Goal: Check status

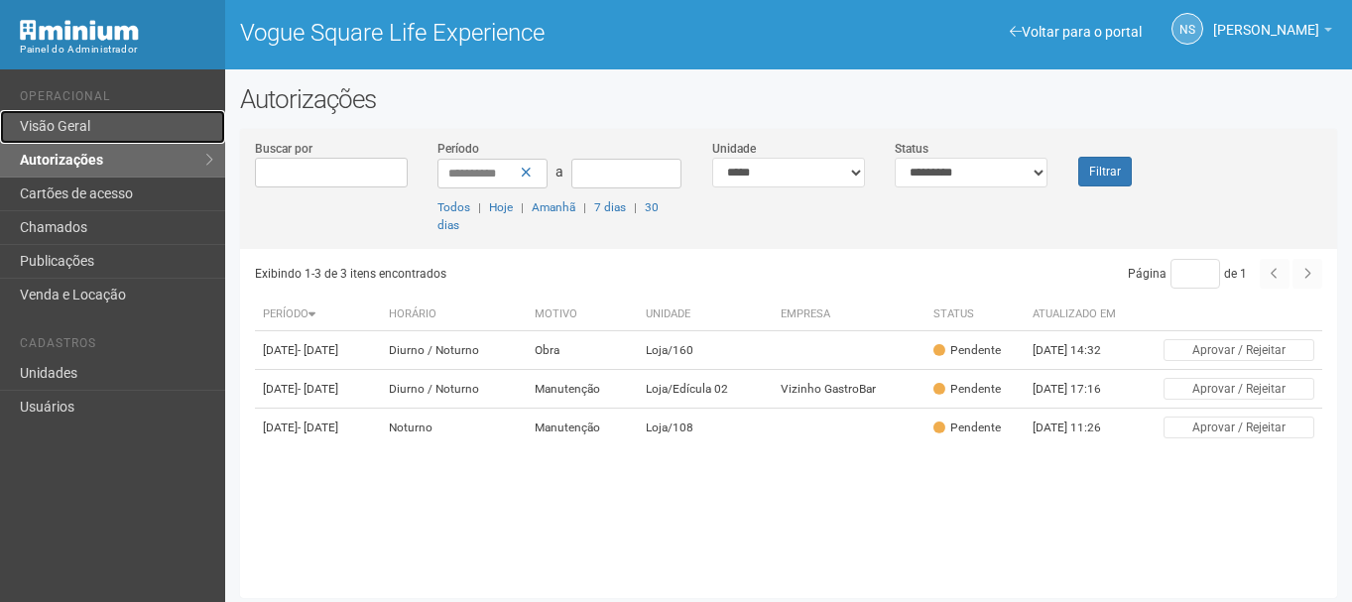
click at [112, 128] on link "Visão Geral" at bounding box center [112, 127] width 225 height 34
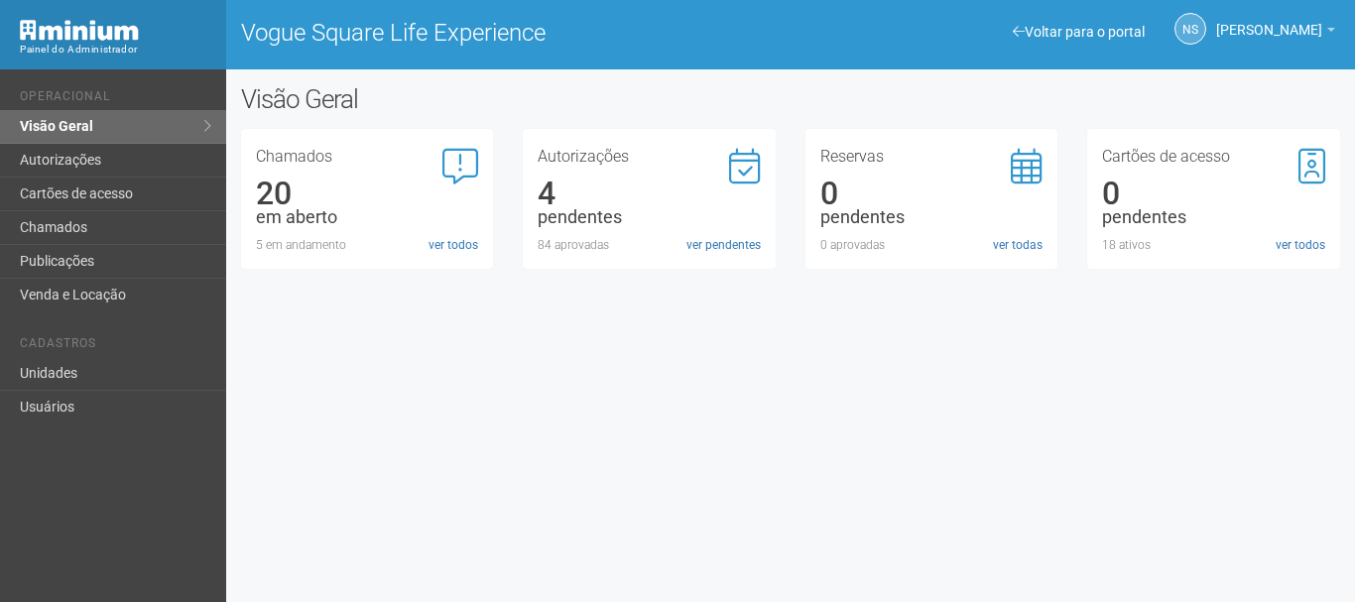
click at [686, 240] on link "ver pendentes" at bounding box center [723, 245] width 74 height 18
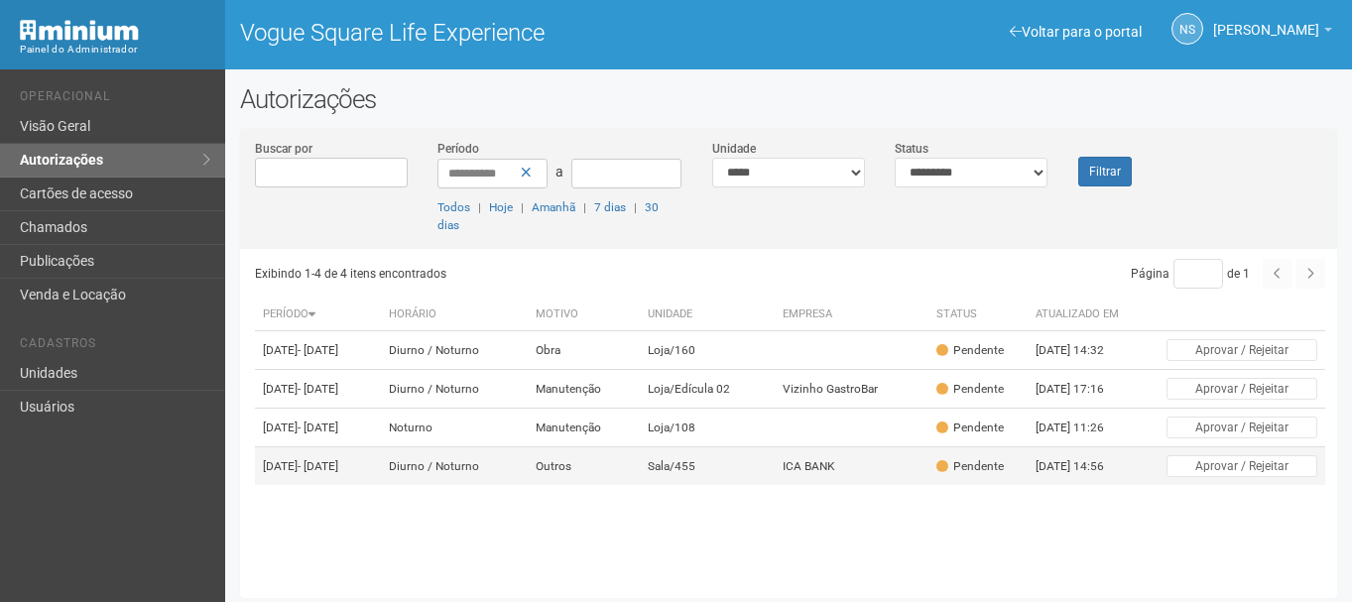
click at [734, 486] on td "Sala/455" at bounding box center [708, 466] width 136 height 39
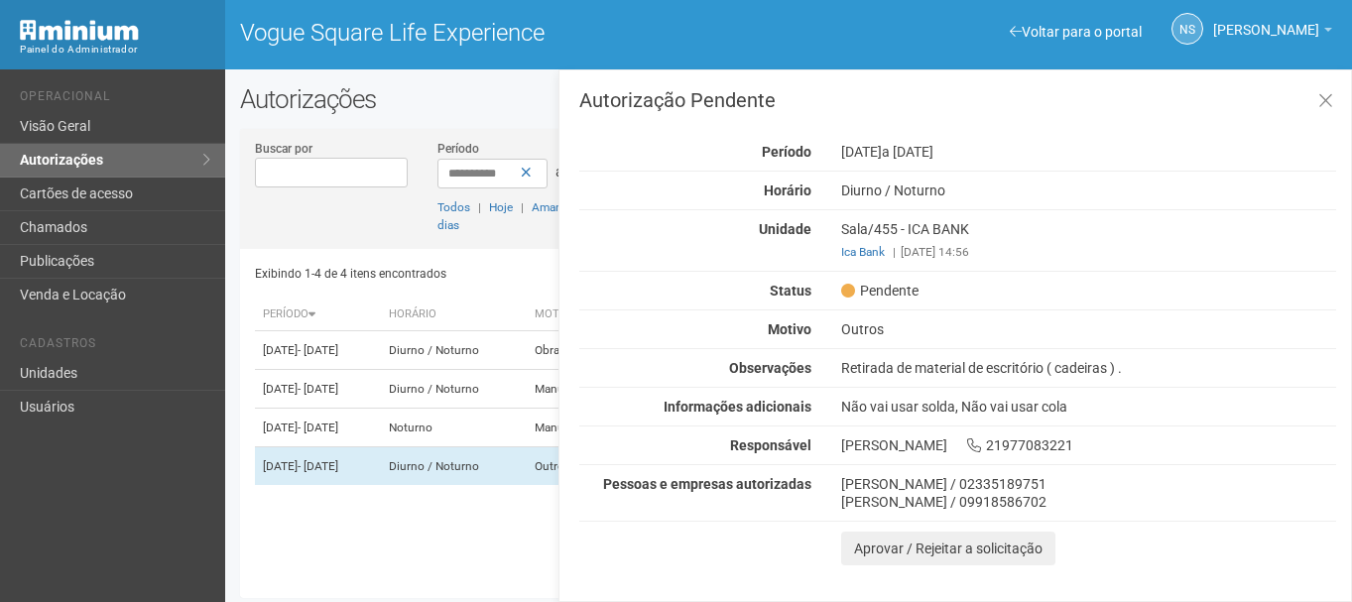
click at [867, 339] on div "Autorização Pendente Período 25/09/2025 a 26/09/2025 Horário Diurno / Noturno U…" at bounding box center [957, 327] width 757 height 475
click at [906, 363] on div "Retirada de material de escritório ( cadeiras ) ." at bounding box center [1088, 368] width 525 height 18
click at [907, 363] on div "Retirada de material de escritório ( cadeiras ) ." at bounding box center [1088, 368] width 525 height 18
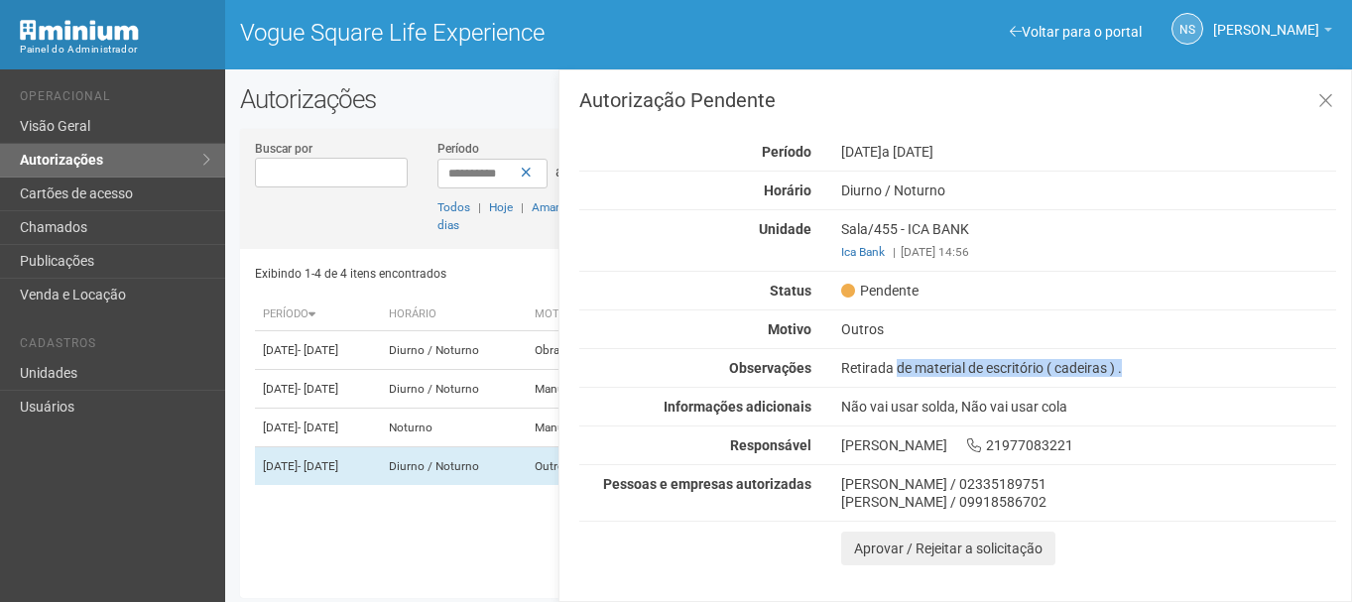
click at [907, 363] on div "Retirada de material de escritório ( cadeiras ) ." at bounding box center [1088, 368] width 525 height 18
click at [1082, 378] on div "Autorização Pendente Período 25/09/2025 a 26/09/2025 Horário Diurno / Noturno U…" at bounding box center [957, 327] width 757 height 475
click at [1327, 101] on icon at bounding box center [1325, 101] width 15 height 20
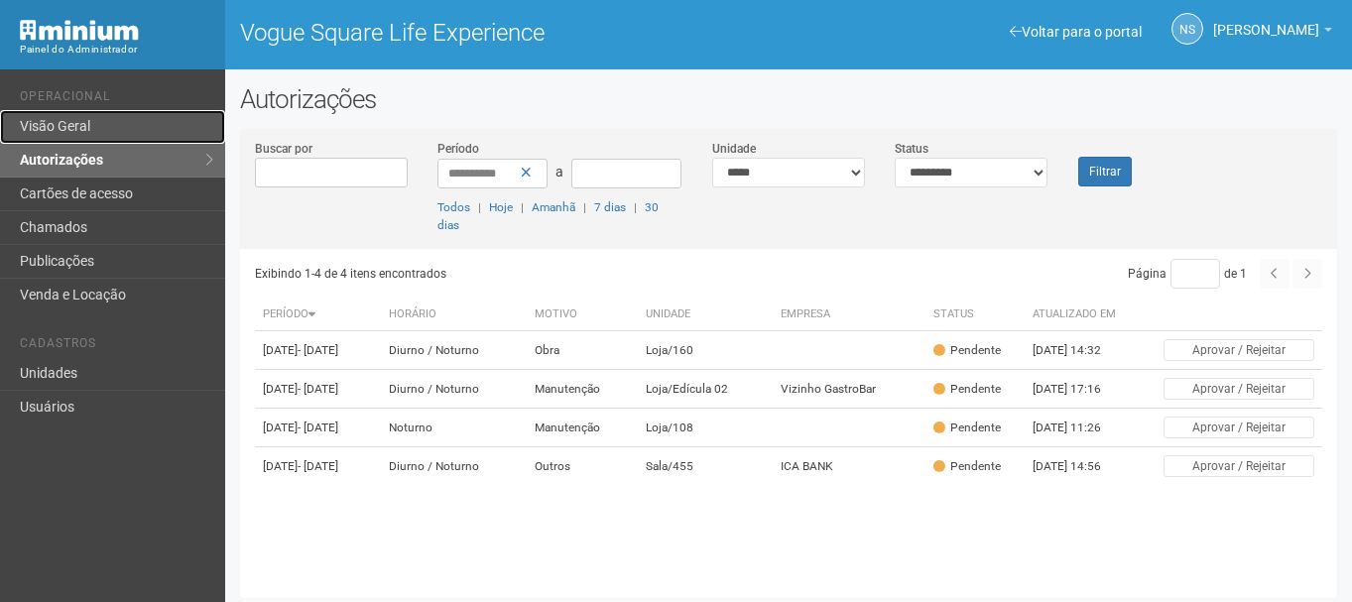
click at [83, 119] on link "Visão Geral" at bounding box center [112, 127] width 225 height 34
